Goal: Task Accomplishment & Management: Manage account settings

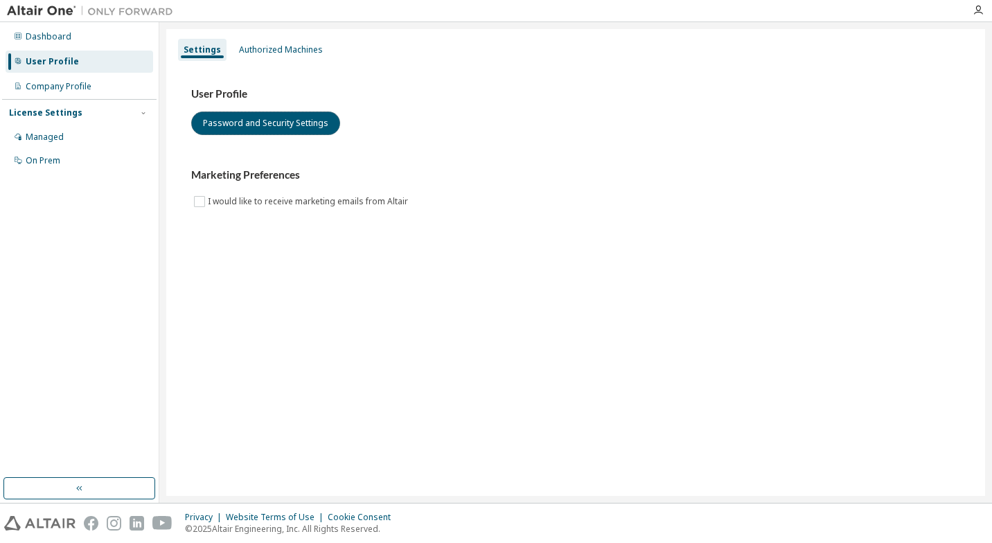
click at [311, 117] on button "Password and Security Settings" at bounding box center [265, 124] width 149 height 24
